Goal: Task Accomplishment & Management: Use online tool/utility

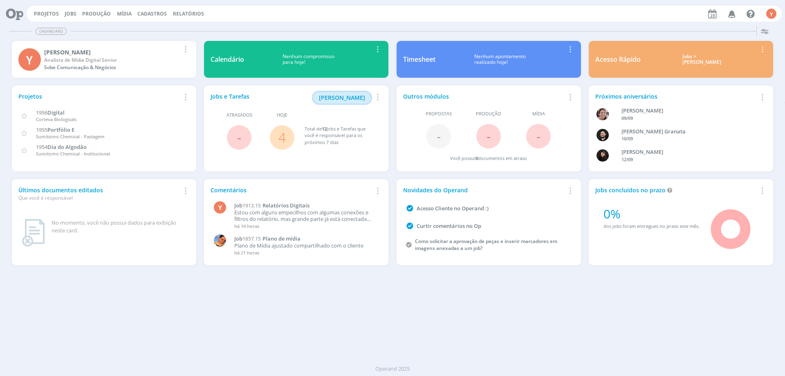
click at [342, 95] on span "[PERSON_NAME]" at bounding box center [342, 98] width 46 height 8
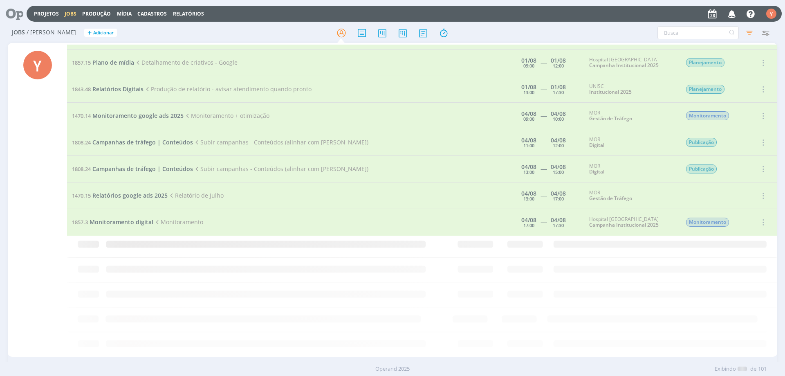
scroll to position [1140, 0]
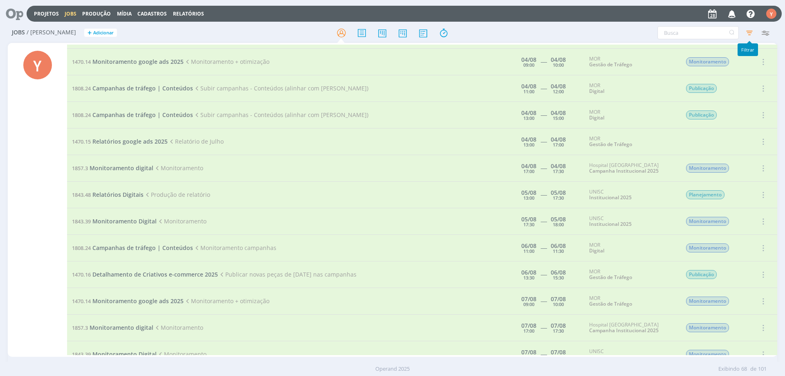
click at [750, 35] on icon "button" at bounding box center [749, 32] width 15 height 15
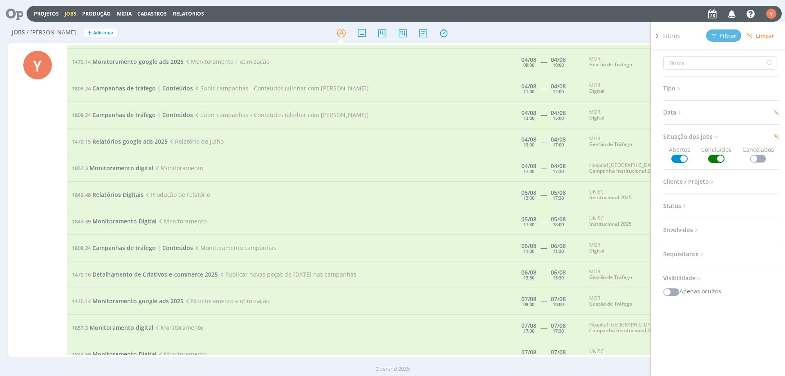
click at [691, 113] on h3 "Data" at bounding box center [721, 112] width 116 height 11
click at [683, 112] on icon at bounding box center [680, 112] width 7 height 7
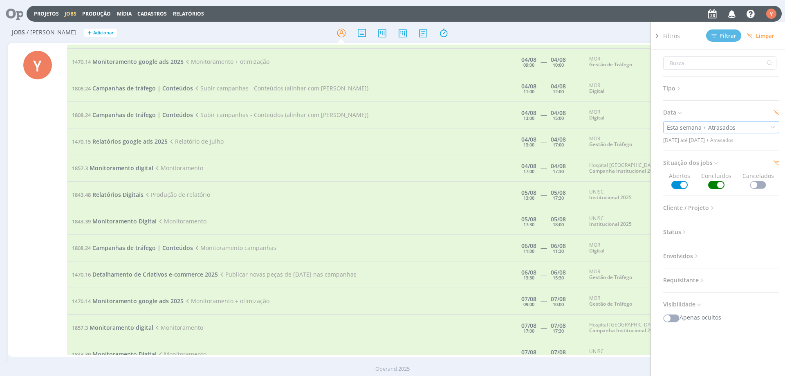
click at [748, 129] on div "Esta semana + Atrasados" at bounding box center [721, 127] width 116 height 12
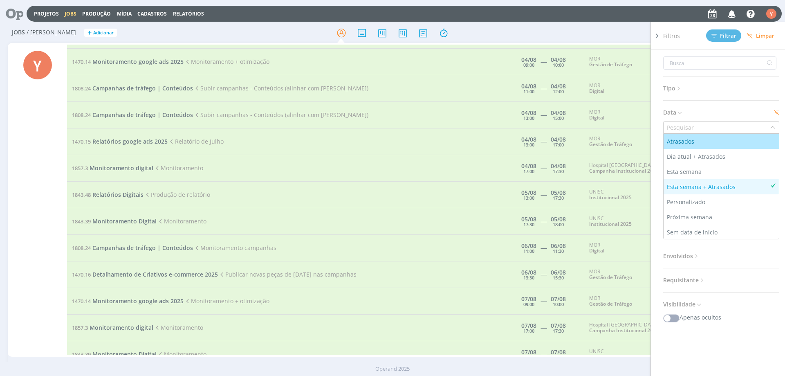
click at [743, 127] on input "text" at bounding box center [717, 126] width 106 height 11
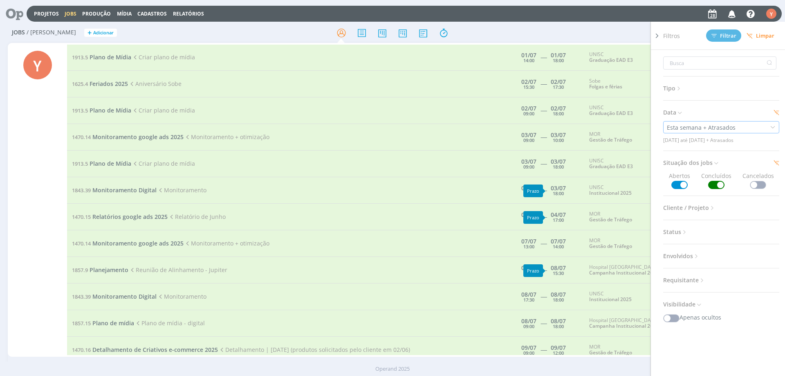
scroll to position [0, 0]
click at [680, 90] on icon at bounding box center [679, 88] width 7 height 7
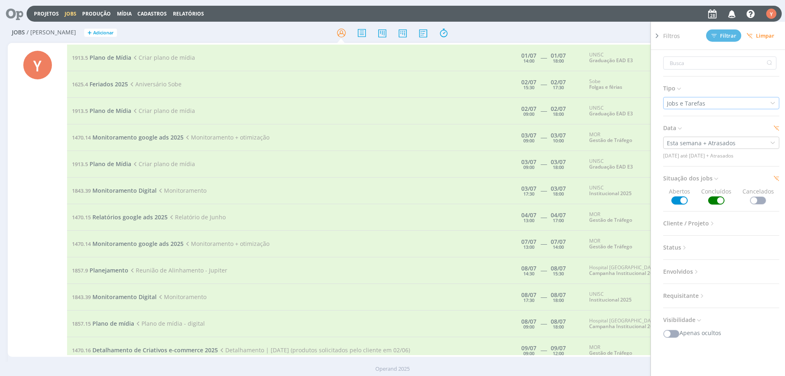
click at [694, 104] on div "Jobs e Tarefas" at bounding box center [687, 103] width 40 height 9
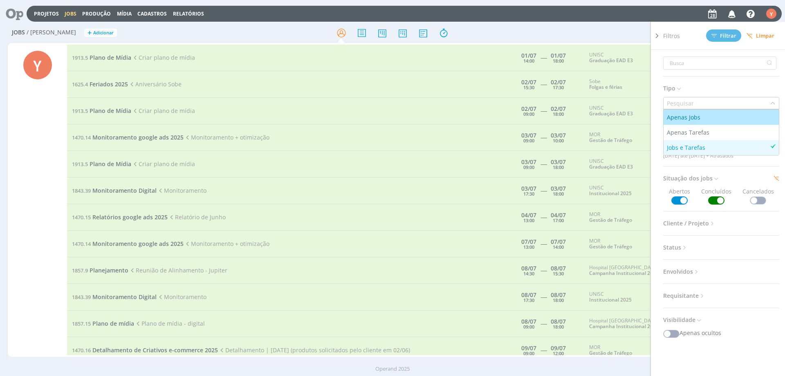
click at [677, 86] on span "Tipo" at bounding box center [672, 88] width 19 height 11
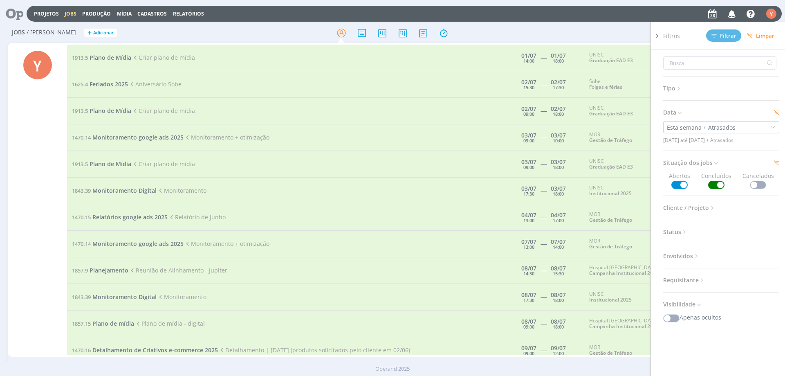
click at [692, 211] on span "Cliente / Projeto" at bounding box center [689, 207] width 53 height 11
click at [692, 209] on span "Cliente / Projeto" at bounding box center [689, 207] width 53 height 11
click at [684, 240] on div "Tipo Jobs e Tarefas Data Esta semana + Atrasados [DATE] até [DATE] + Atrasados …" at bounding box center [724, 224] width 123 height 348
click at [683, 235] on icon at bounding box center [684, 232] width 7 height 7
click at [678, 231] on span "Status" at bounding box center [675, 232] width 25 height 11
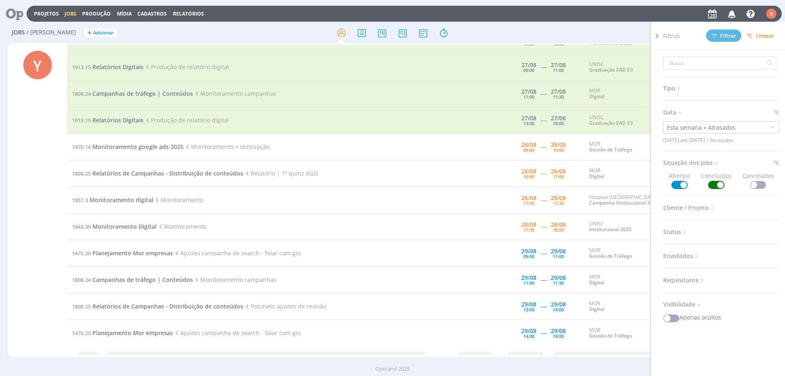
scroll to position [2385, 0]
